Goal: Information Seeking & Learning: Learn about a topic

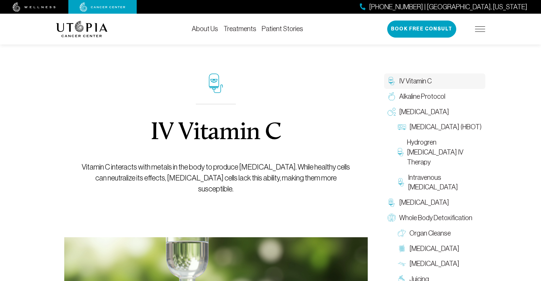
click at [207, 27] on link "About Us" at bounding box center [205, 29] width 26 height 8
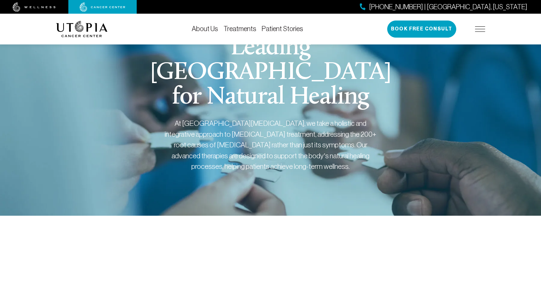
scroll to position [34, 0]
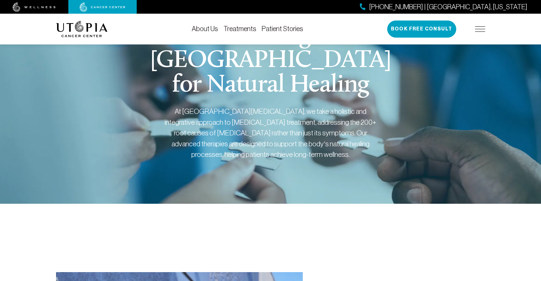
click at [336, 173] on div "[GEOGRAPHIC_DATA] for Natural Healing At [GEOGRAPHIC_DATA][MEDICAL_DATA], we ta…" at bounding box center [270, 100] width 429 height 207
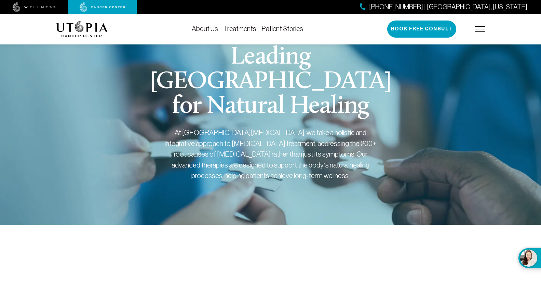
scroll to position [0, 0]
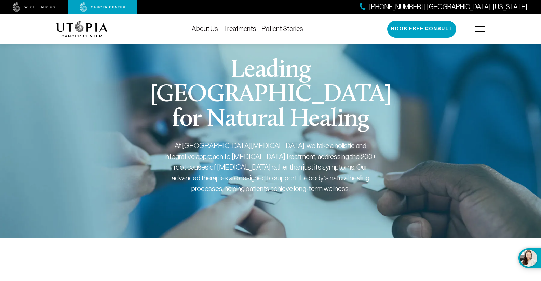
click at [241, 31] on link "Treatments" at bounding box center [239, 29] width 33 height 8
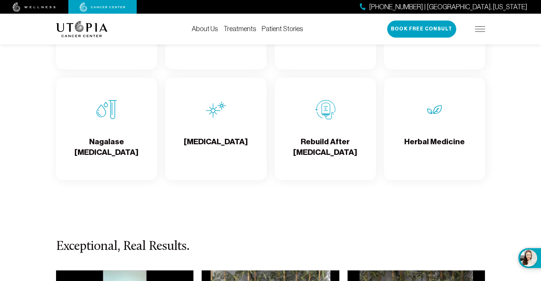
scroll to position [1229, 0]
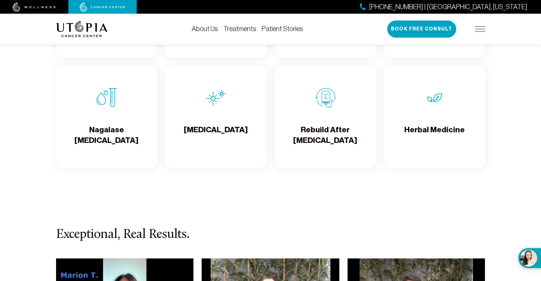
click at [209, 142] on h4 "[MEDICAL_DATA]" at bounding box center [216, 135] width 64 height 22
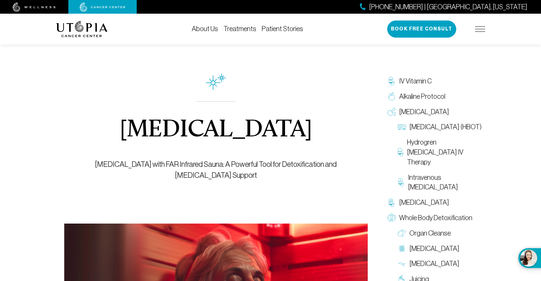
click at [198, 28] on link "About Us" at bounding box center [205, 29] width 26 height 8
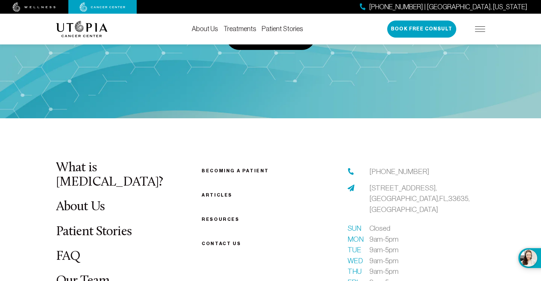
scroll to position [3447, 0]
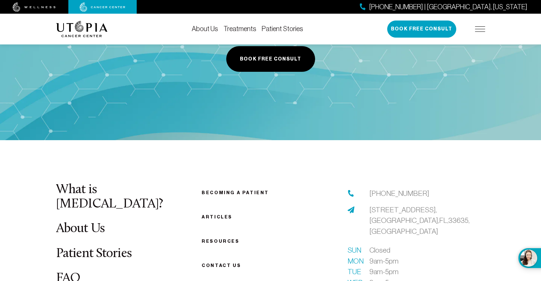
click at [65, 271] on link "FAQ" at bounding box center [68, 277] width 25 height 13
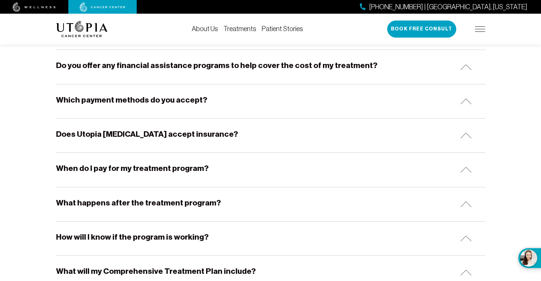
scroll to position [376, 0]
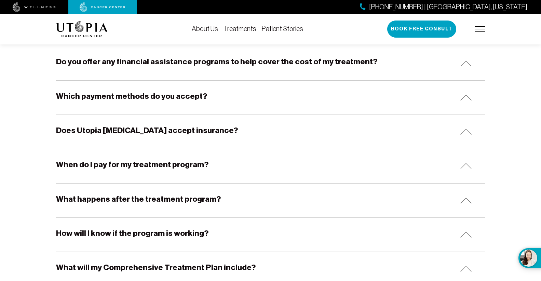
click at [463, 131] on img at bounding box center [465, 132] width 11 height 6
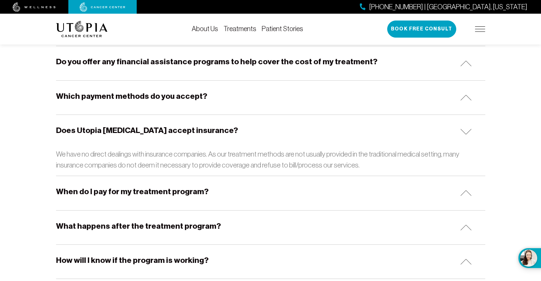
click at [469, 191] on img at bounding box center [465, 193] width 11 height 6
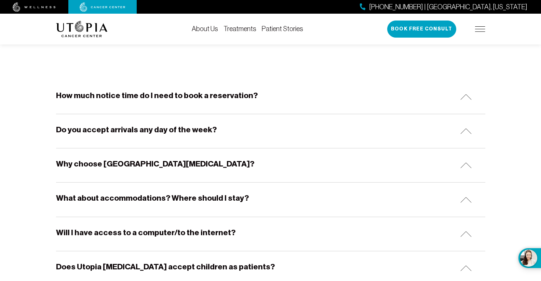
scroll to position [0, 0]
